Goal: Check status: Check status

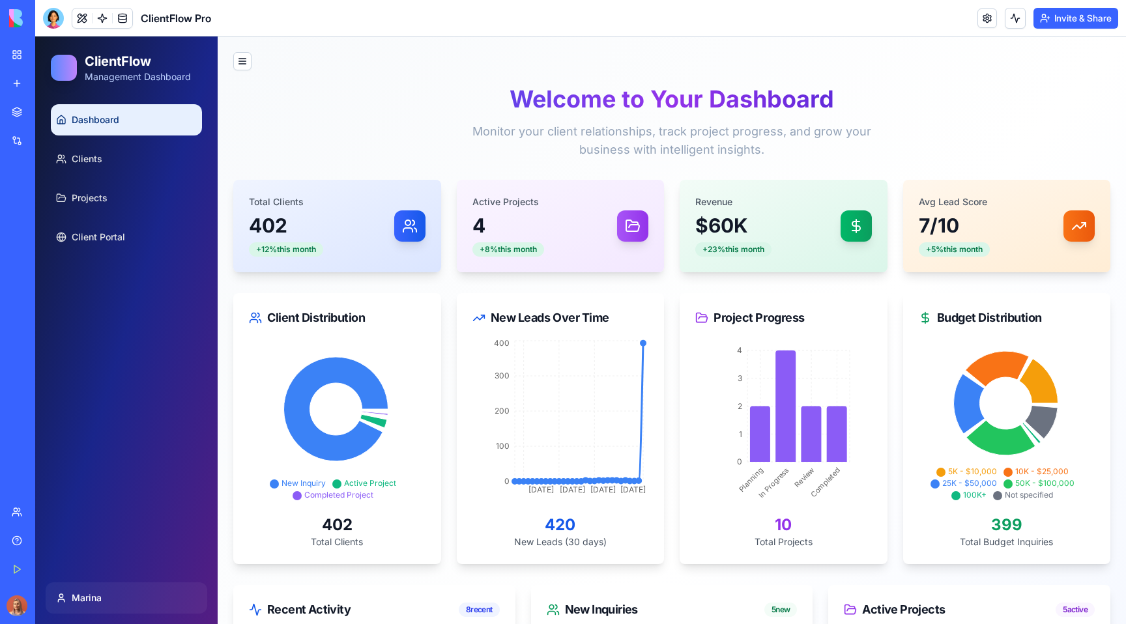
scroll to position [128, 0]
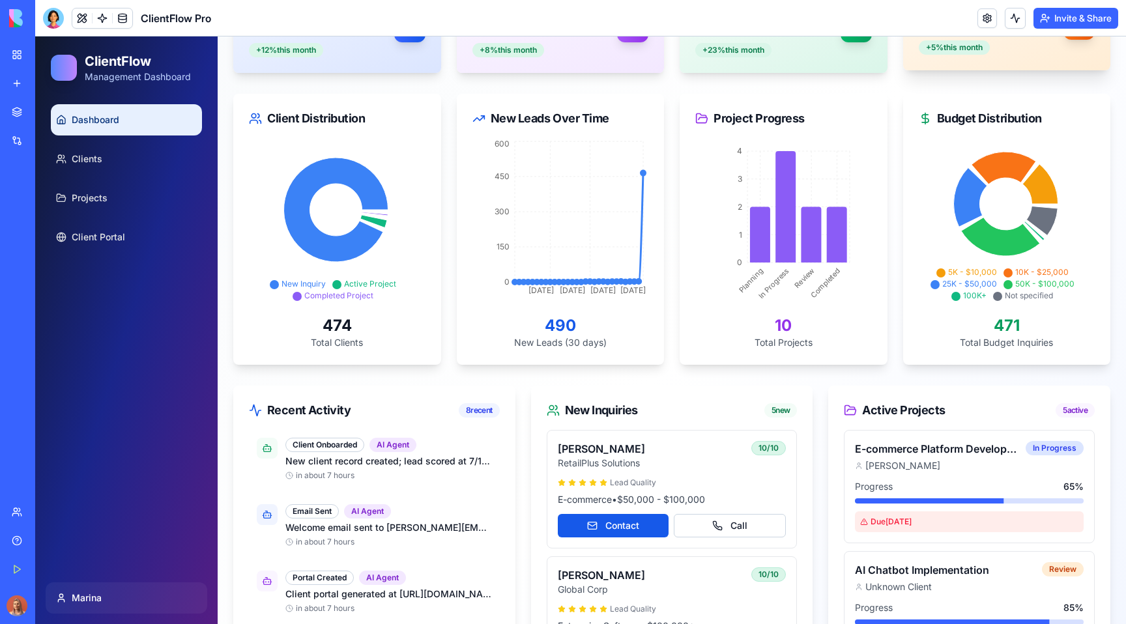
scroll to position [182, 0]
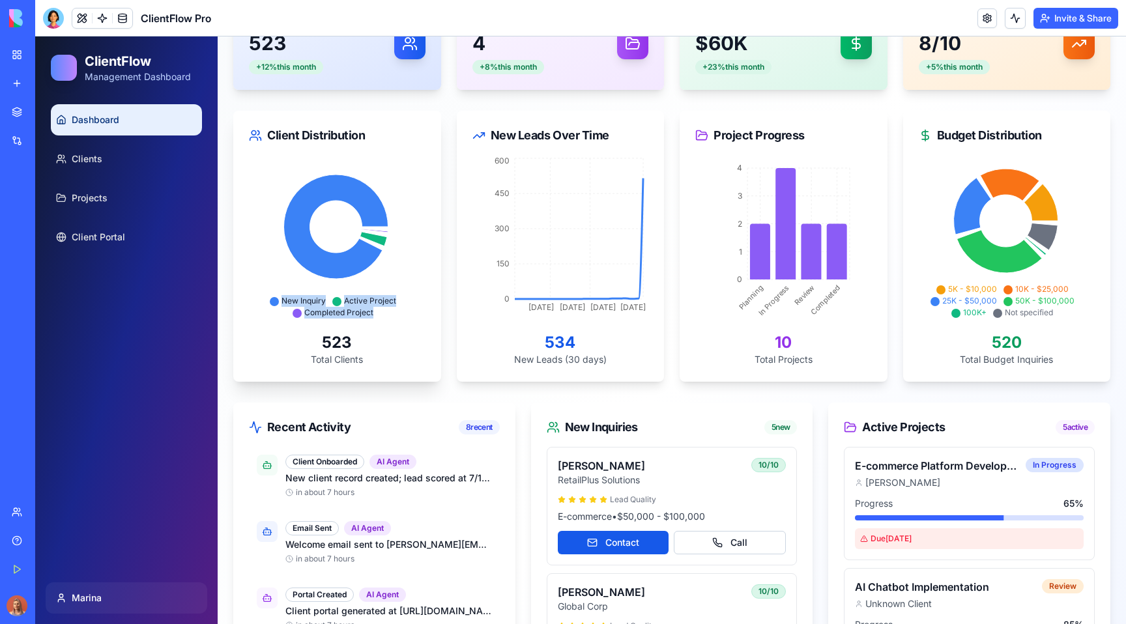
drag, startPoint x: 396, startPoint y: 317, endPoint x: 272, endPoint y: 295, distance: 126.4
click at [272, 295] on div "New Inquiry Active Project Completed Project" at bounding box center [336, 238] width 174 height 167
copy ul "New Inquiry Active Project Completed Project"
click at [763, 132] on span "Project Progress" at bounding box center [759, 135] width 91 height 18
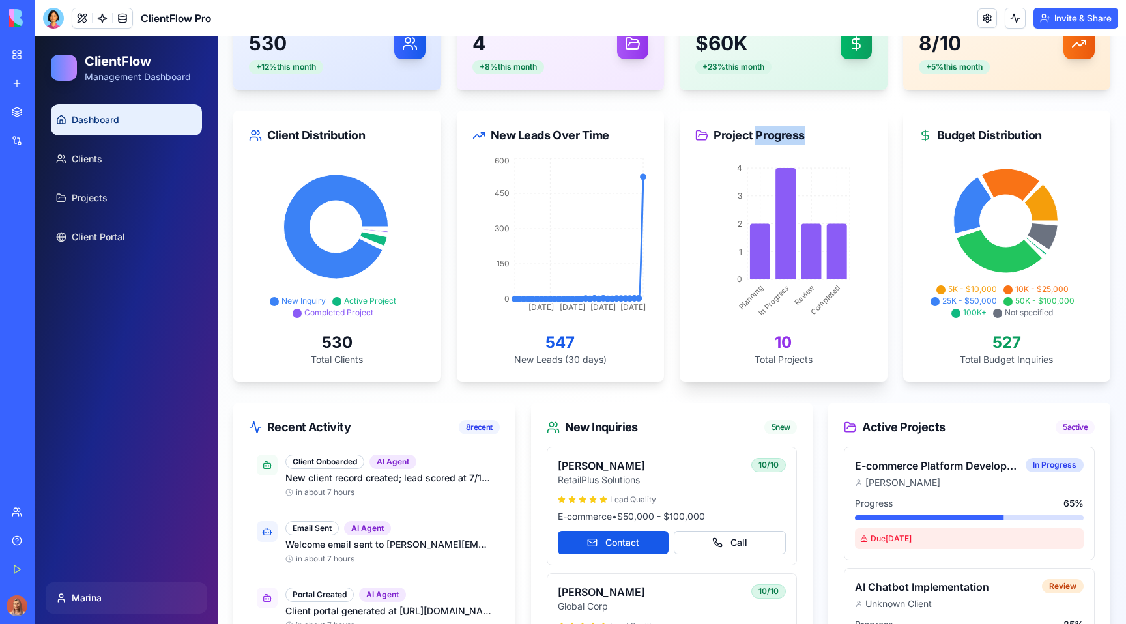
click at [763, 132] on span "Project Progress" at bounding box center [759, 135] width 91 height 18
copy span "Progress"
click at [549, 303] on tspan "[DATE]" at bounding box center [541, 307] width 25 height 10
click at [564, 296] on circle at bounding box center [568, 299] width 8 height 8
click at [587, 299] on circle at bounding box center [589, 298] width 5 height 5
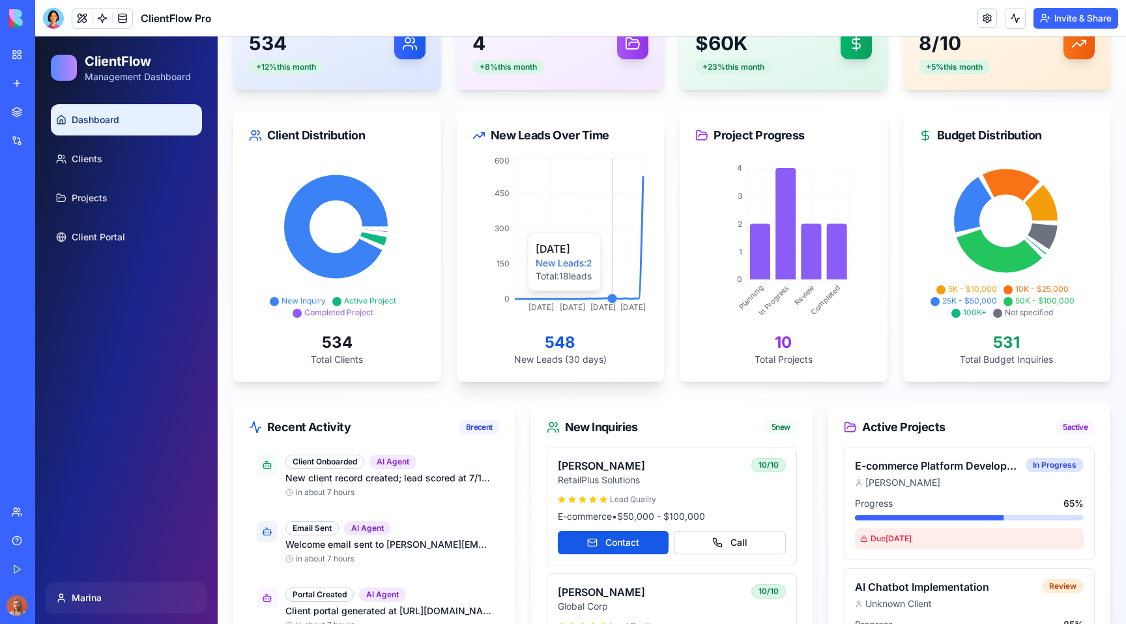
click at [608, 298] on circle at bounding box center [612, 299] width 8 height 8
click at [623, 298] on circle at bounding box center [625, 299] width 8 height 8
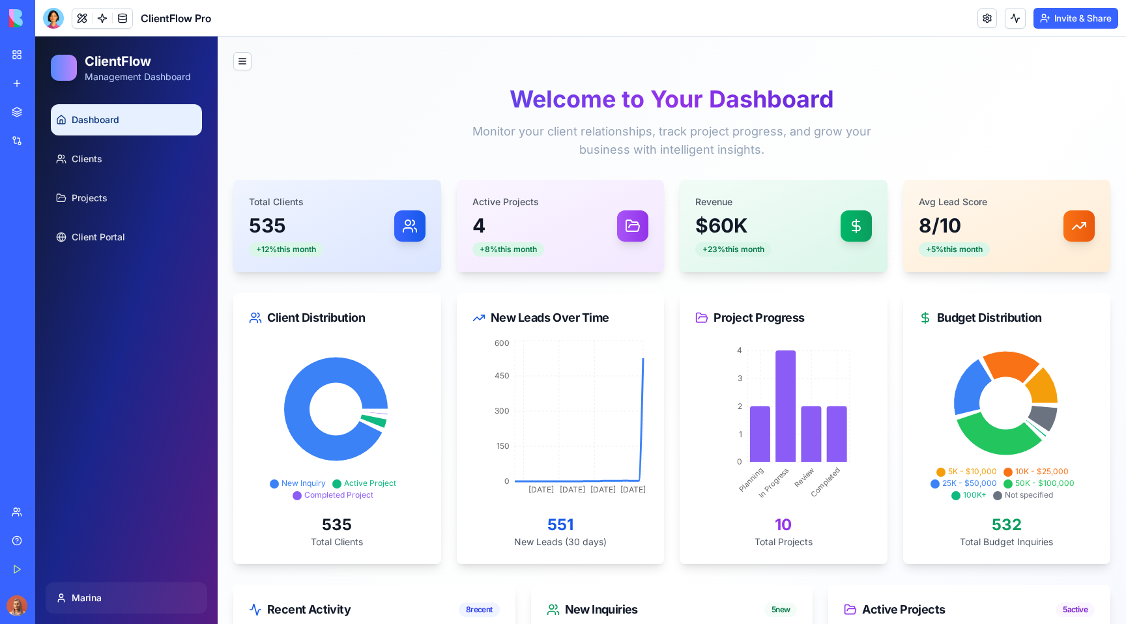
scroll to position [128, 0]
